Goal: Information Seeking & Learning: Learn about a topic

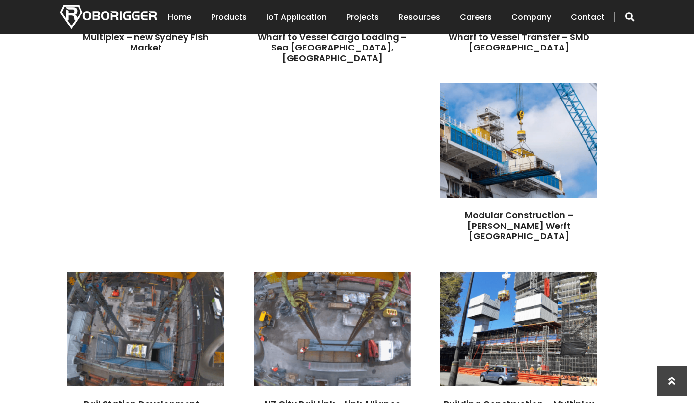
scroll to position [540, 0]
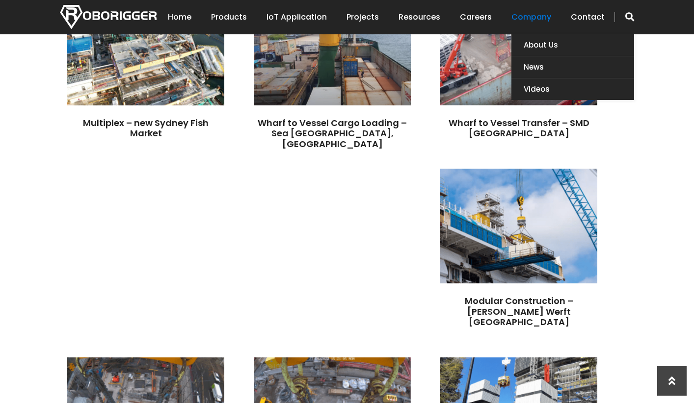
click at [538, 24] on link "Company" at bounding box center [531, 17] width 40 height 30
click at [549, 25] on link "Company" at bounding box center [531, 17] width 40 height 30
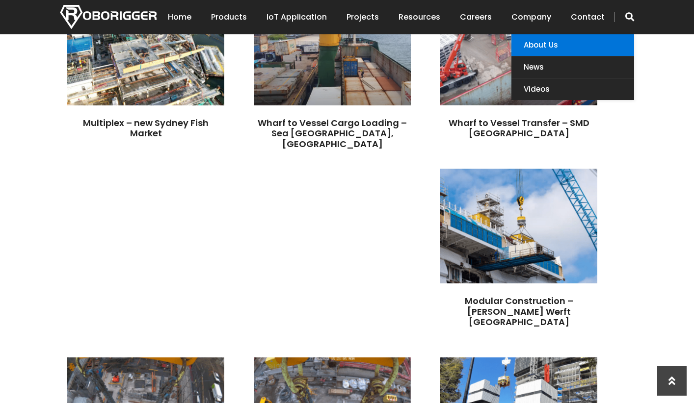
click at [539, 40] on link "About Us" at bounding box center [572, 45] width 123 height 22
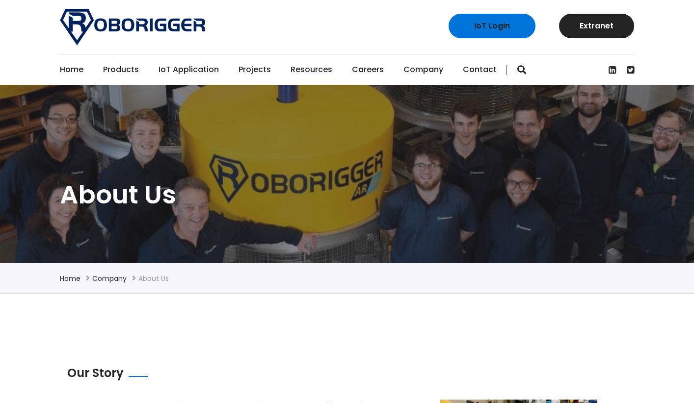
click at [179, 67] on link "IoT Application" at bounding box center [188, 69] width 60 height 30
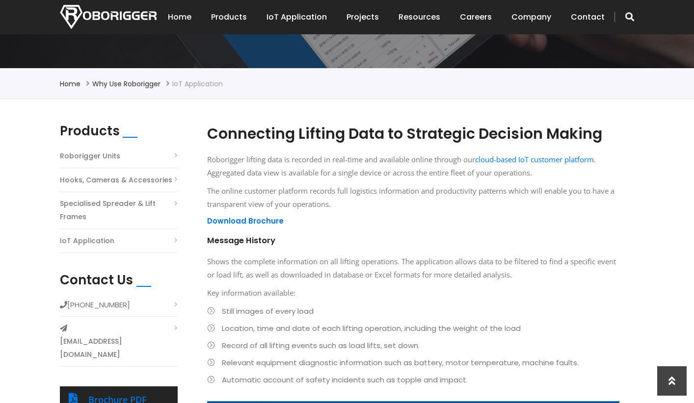
scroll to position [98, 0]
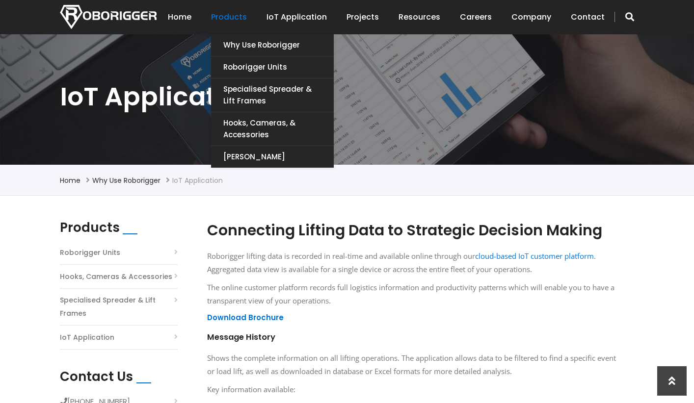
click at [227, 17] on link "Products" at bounding box center [229, 17] width 36 height 30
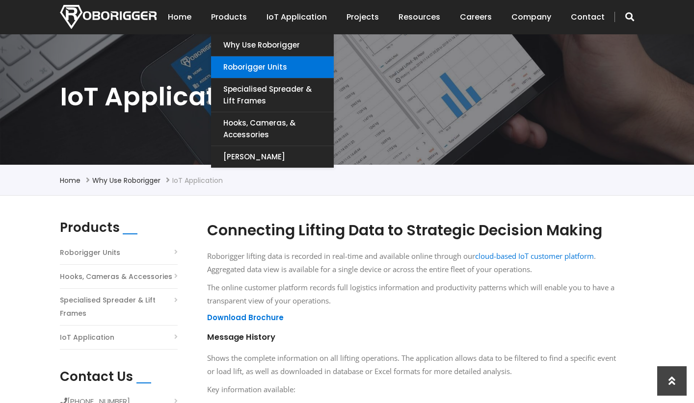
click at [234, 72] on link "Roborigger Units" at bounding box center [272, 67] width 123 height 22
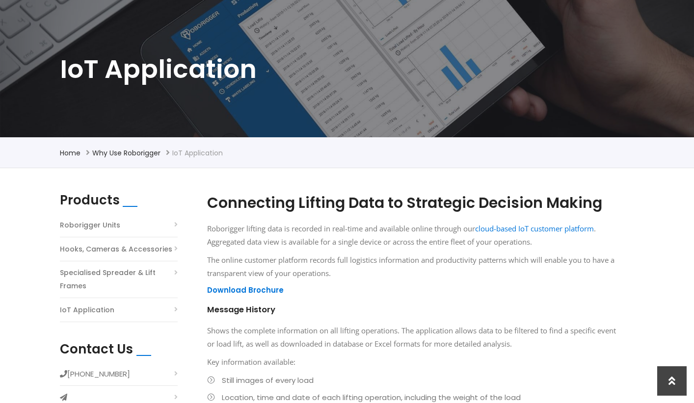
scroll to position [0, 0]
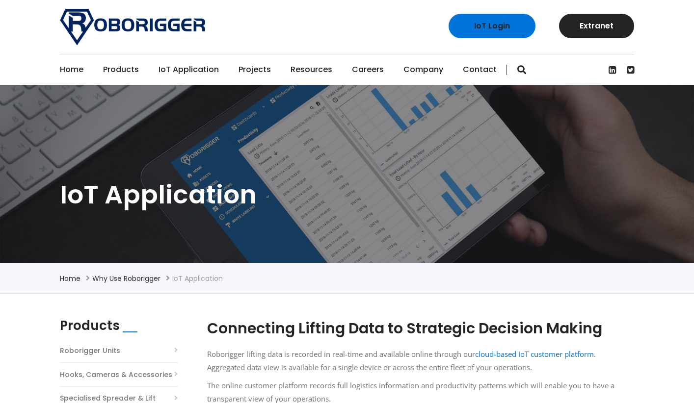
click at [259, 67] on link "Projects" at bounding box center [254, 69] width 32 height 30
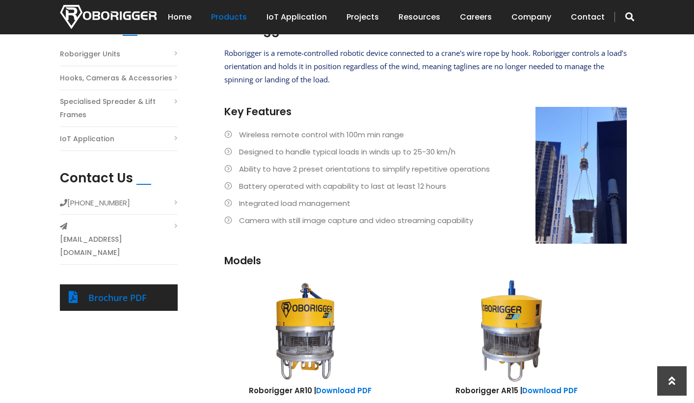
scroll to position [294, 0]
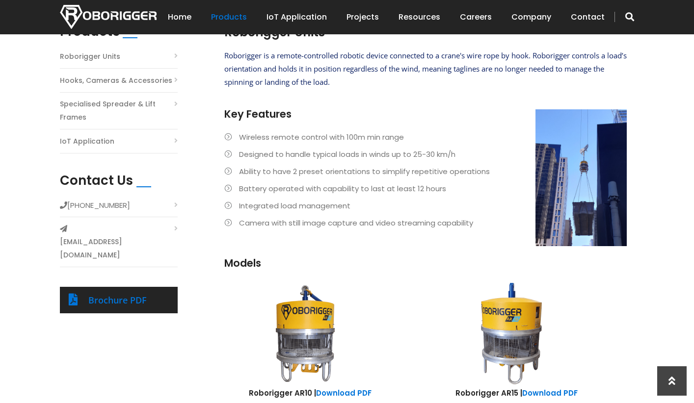
click at [232, 223] on li "Camera with still image capture and video streaming capability" at bounding box center [425, 222] width 402 height 13
click at [226, 223] on li "Camera with still image capture and video streaming capability" at bounding box center [425, 222] width 402 height 13
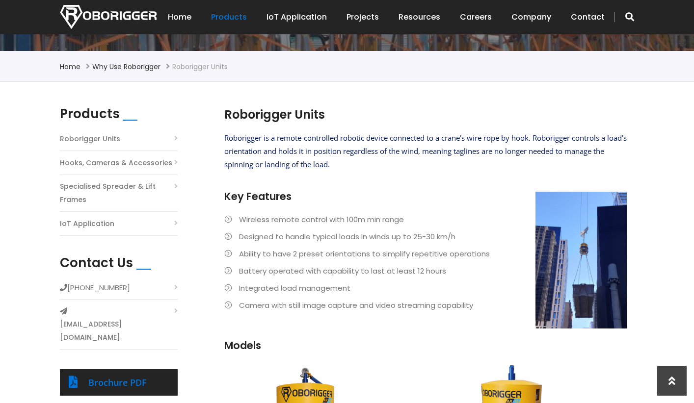
scroll to position [196, 0]
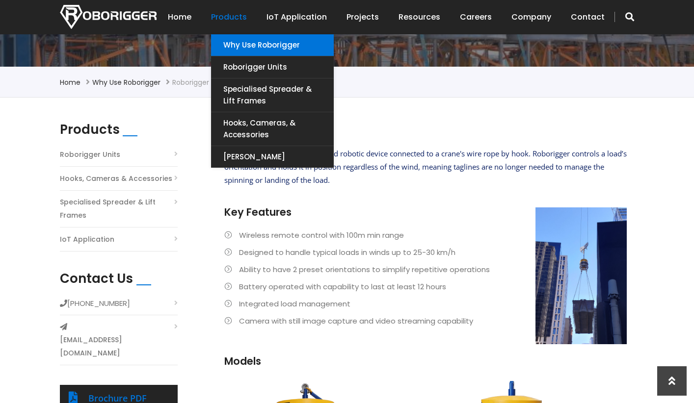
click at [258, 38] on link "Why use Roborigger" at bounding box center [272, 45] width 123 height 22
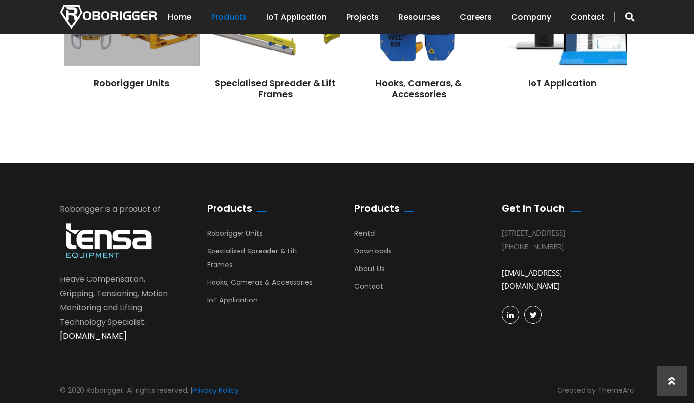
scroll to position [918, 0]
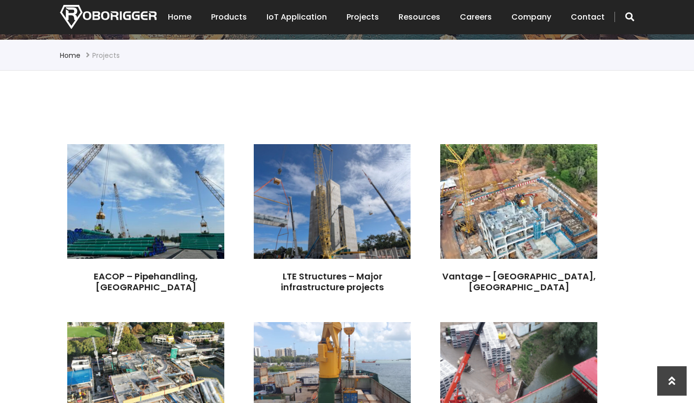
scroll to position [343, 0]
